Goal: Task Accomplishment & Management: Manage account settings

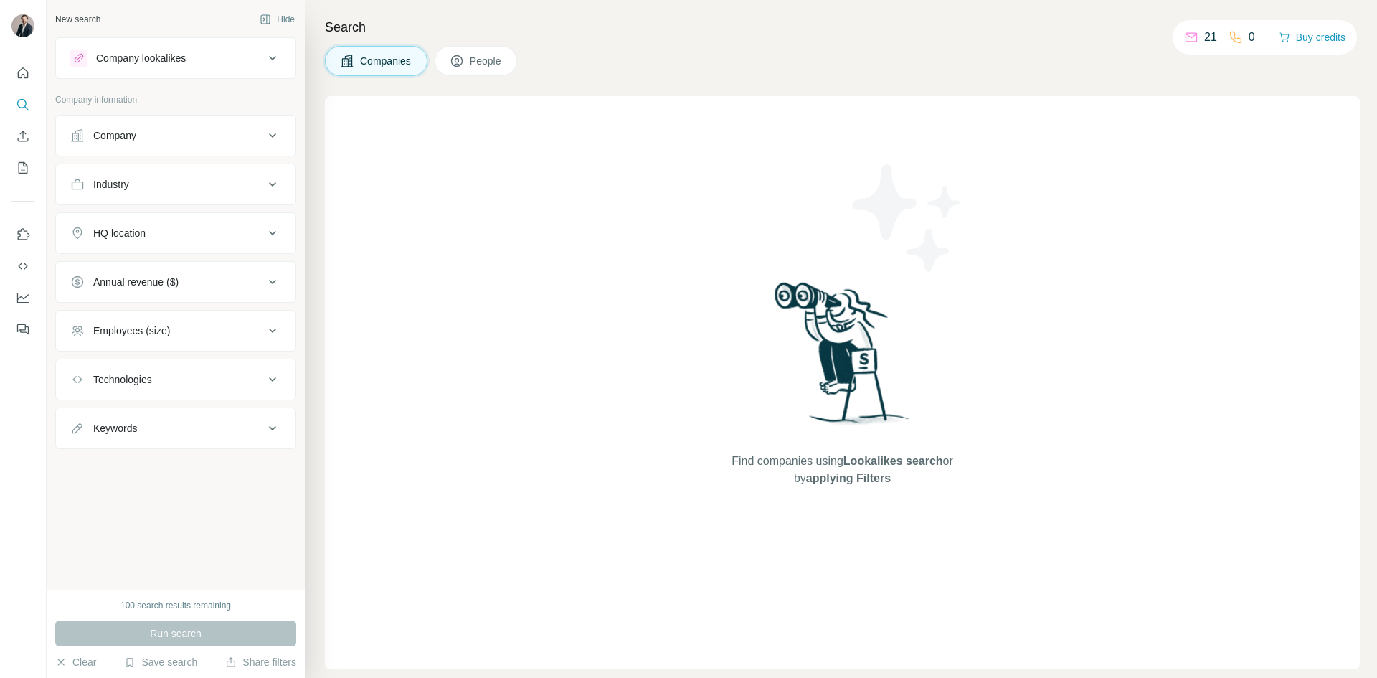
click at [1204, 42] on p "21" at bounding box center [1210, 37] width 13 height 17
drag, startPoint x: 1208, startPoint y: 39, endPoint x: 1223, endPoint y: 35, distance: 15.7
click at [1211, 38] on p "21" at bounding box center [1210, 37] width 13 height 17
click at [28, 80] on icon "Quick start" at bounding box center [23, 73] width 14 height 14
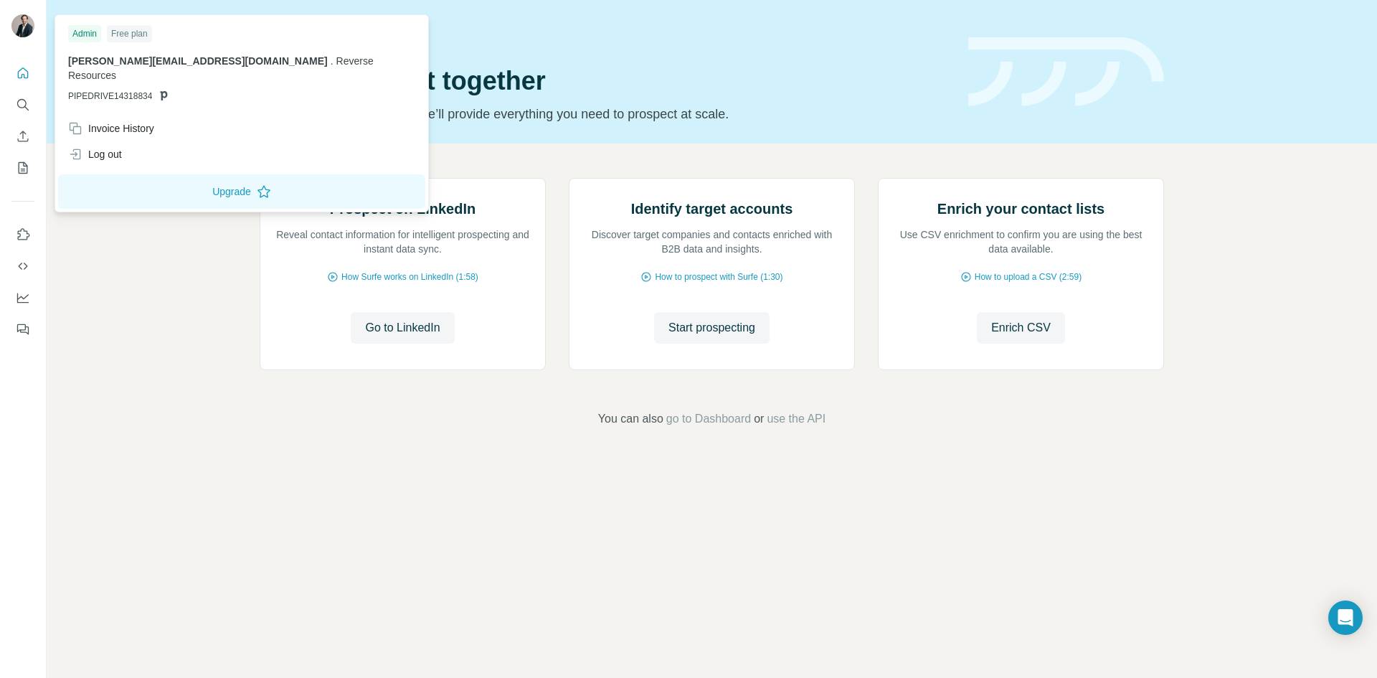
click at [19, 22] on img at bounding box center [22, 25] width 23 height 23
click at [136, 121] on div "Invoice History" at bounding box center [111, 128] width 86 height 14
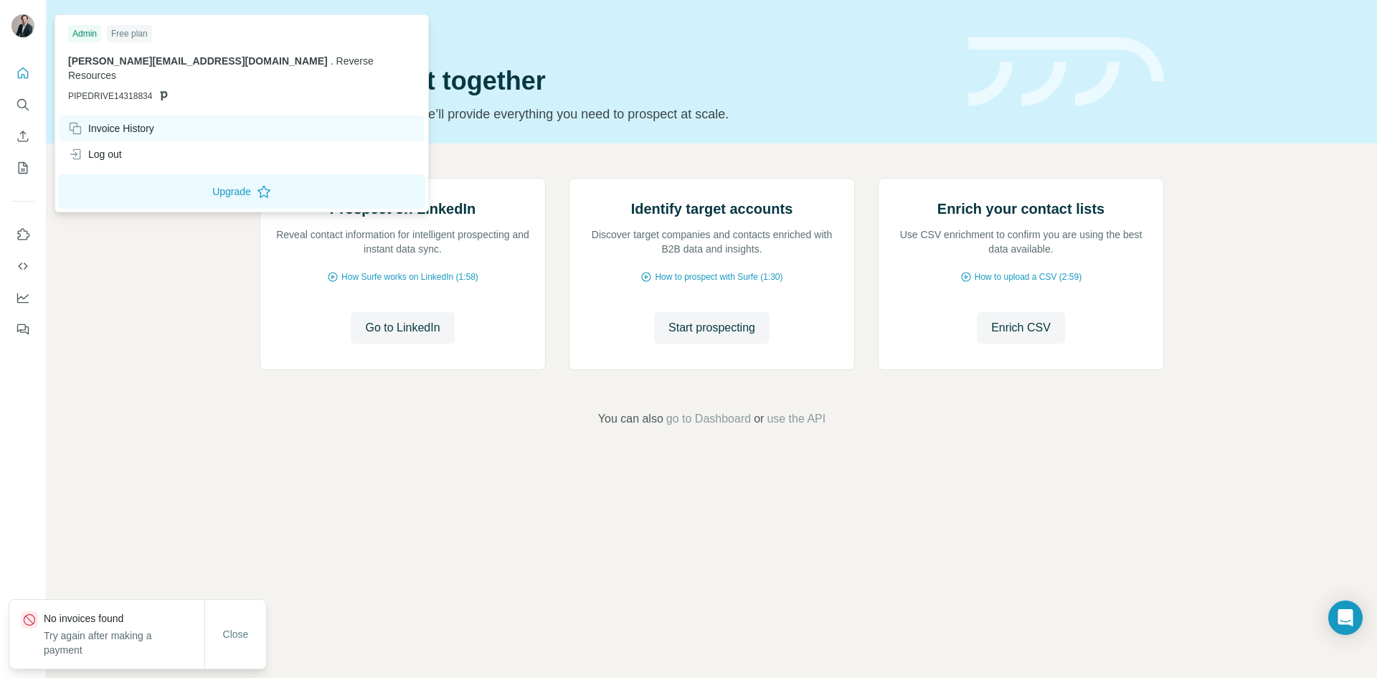
click at [131, 121] on div "Invoice History" at bounding box center [111, 128] width 86 height 14
click at [192, 182] on button "Upgrade" at bounding box center [241, 191] width 367 height 34
